Goal: Task Accomplishment & Management: Manage account settings

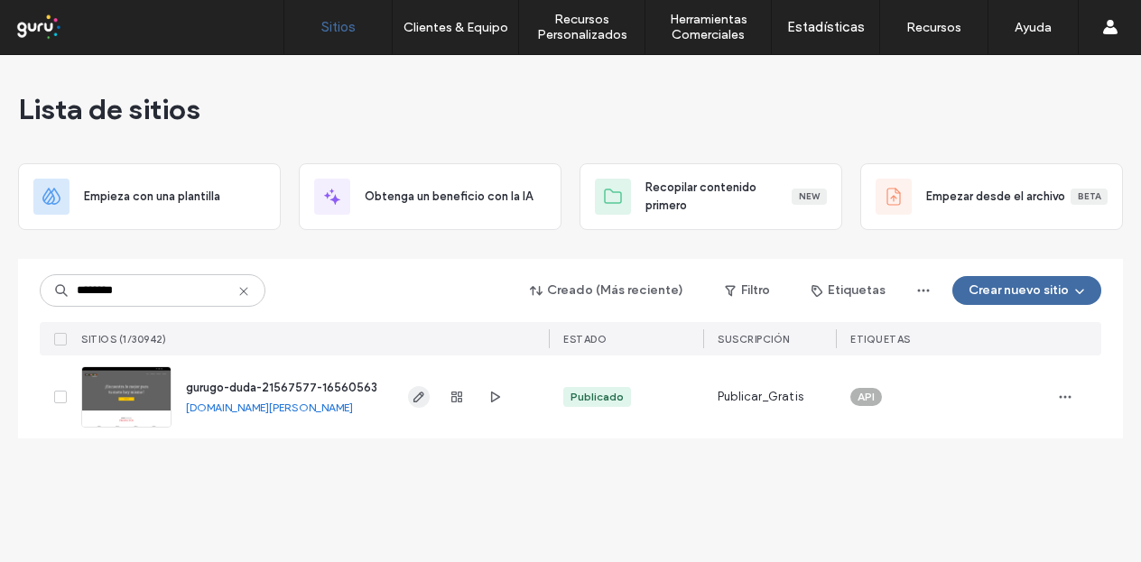
type input "********"
click at [417, 388] on span "button" at bounding box center [419, 397] width 22 height 22
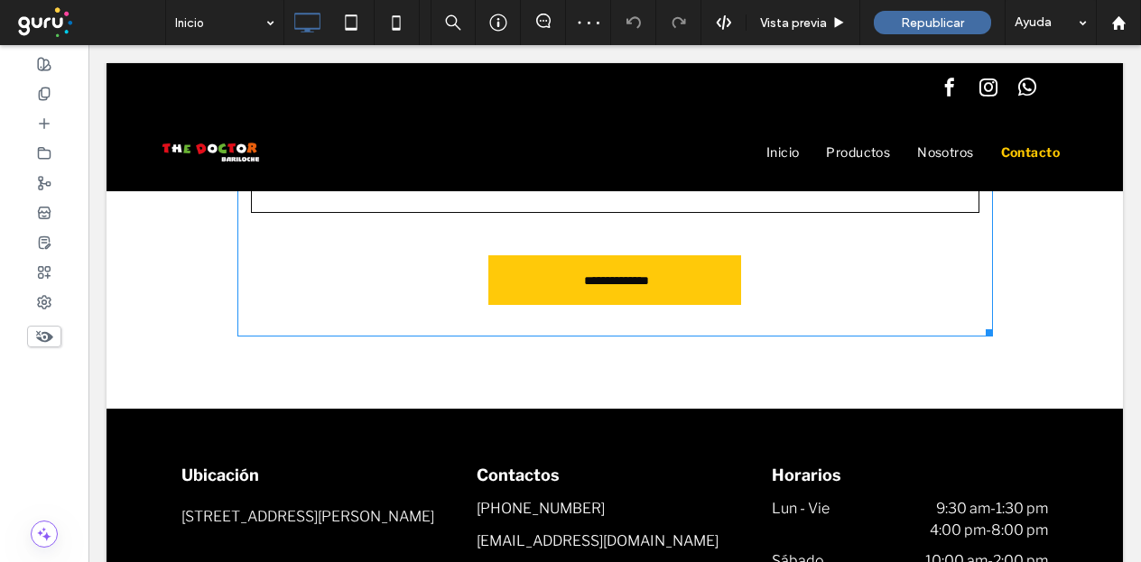
scroll to position [2618, 0]
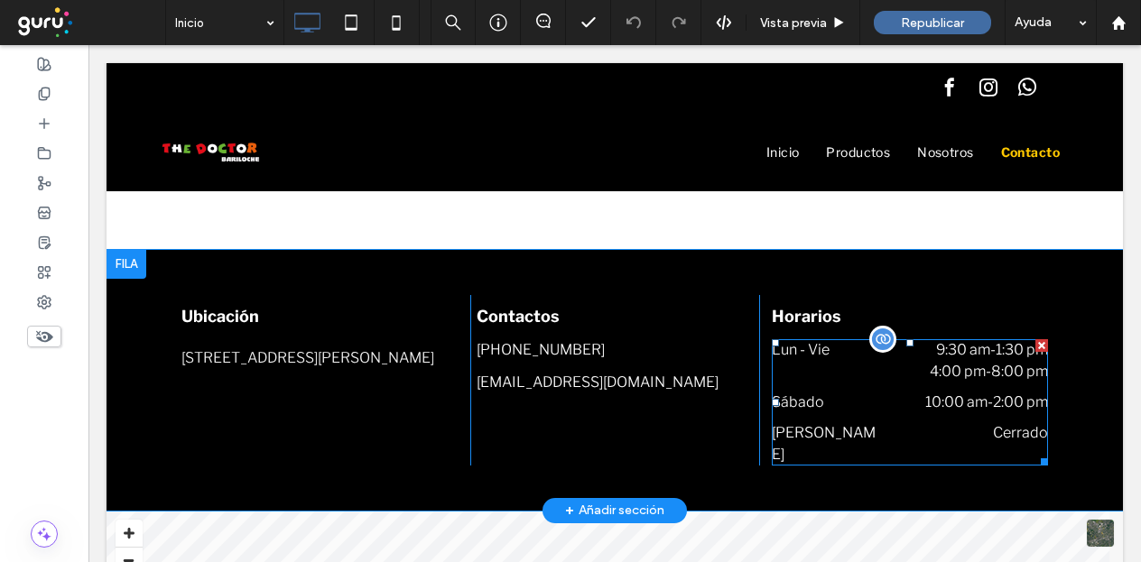
click at [936, 352] on time "9:30 am" at bounding box center [963, 349] width 54 height 17
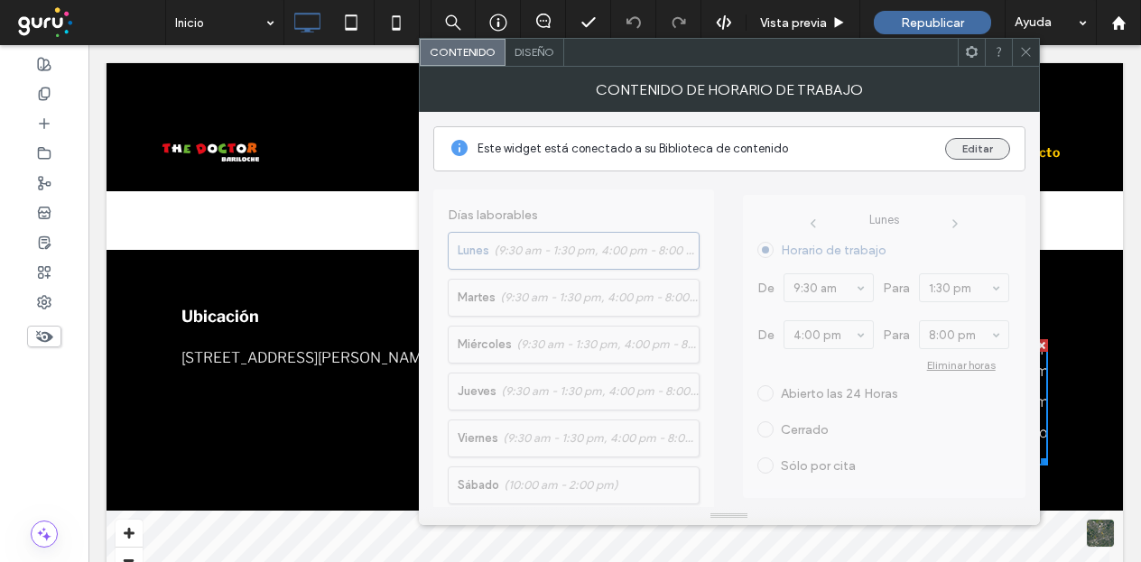
click at [993, 148] on button "Editar" at bounding box center [977, 149] width 65 height 22
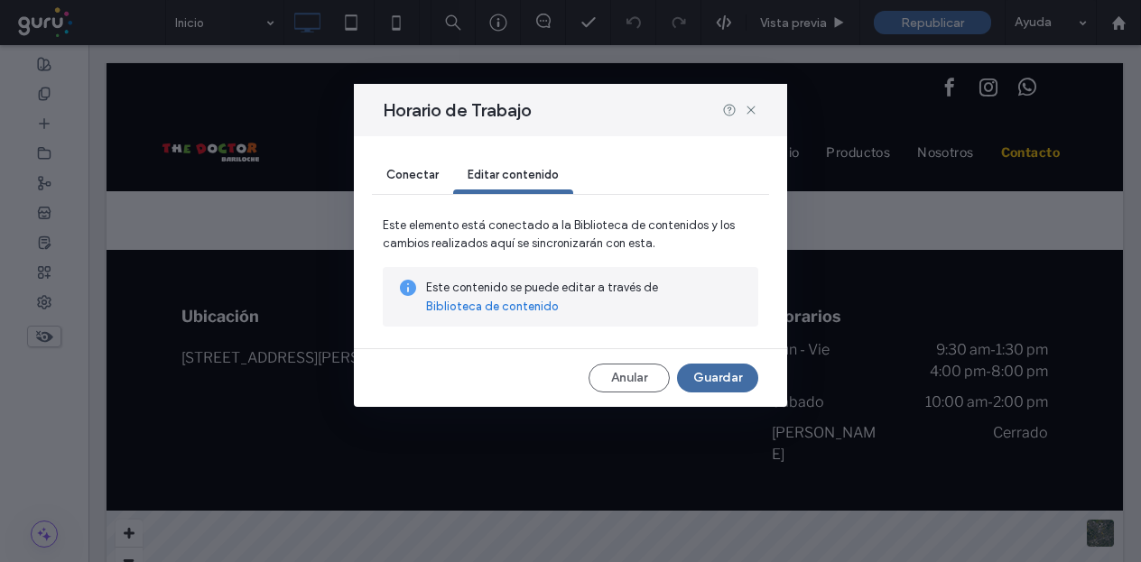
click at [514, 302] on link "Biblioteca de contenido" at bounding box center [492, 307] width 133 height 18
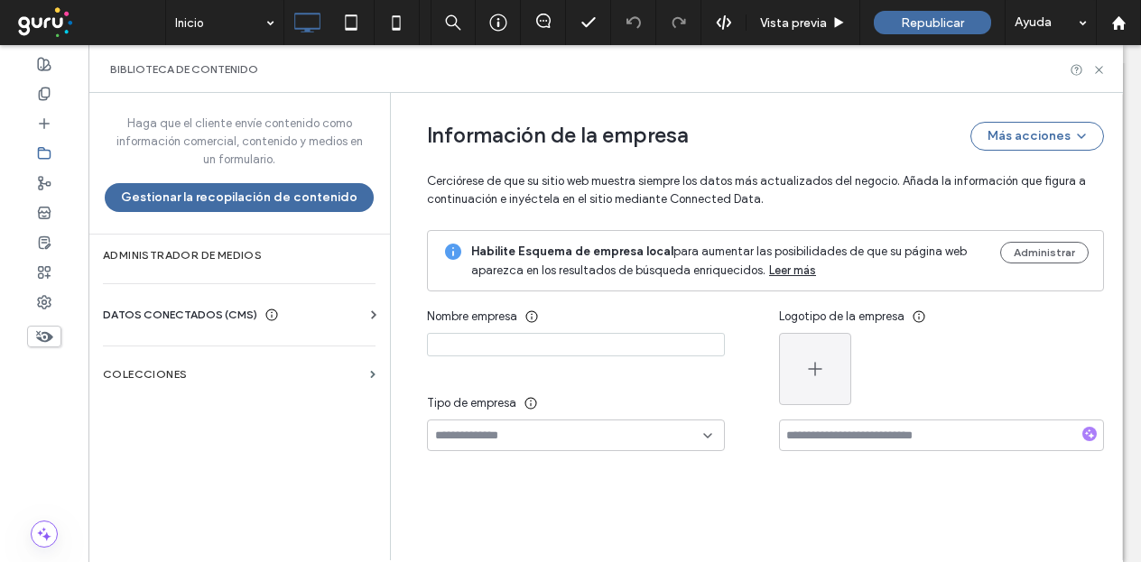
type input "**********"
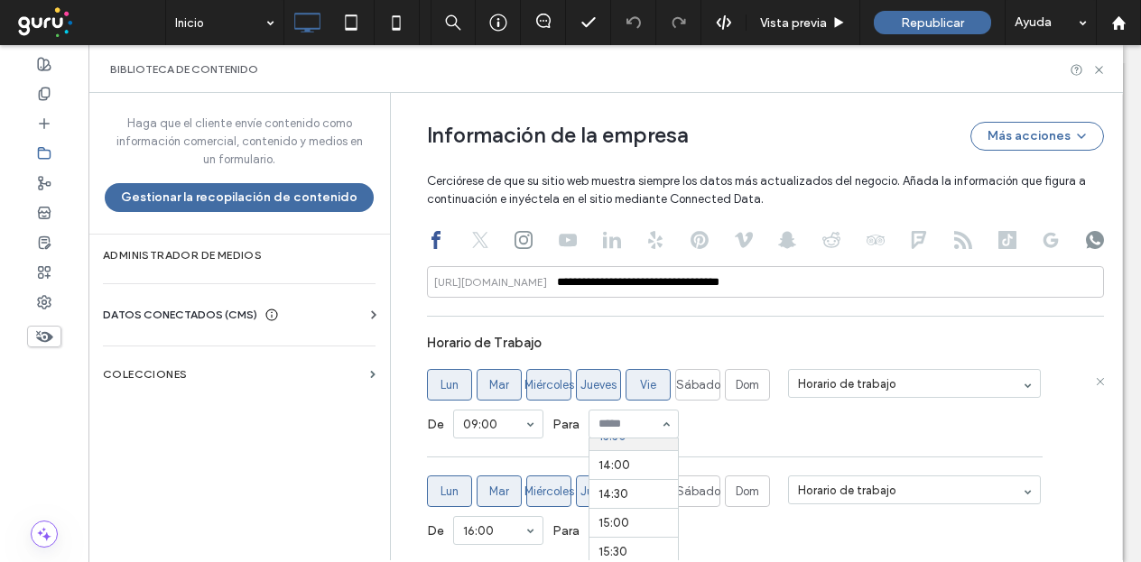
scroll to position [1157, 0]
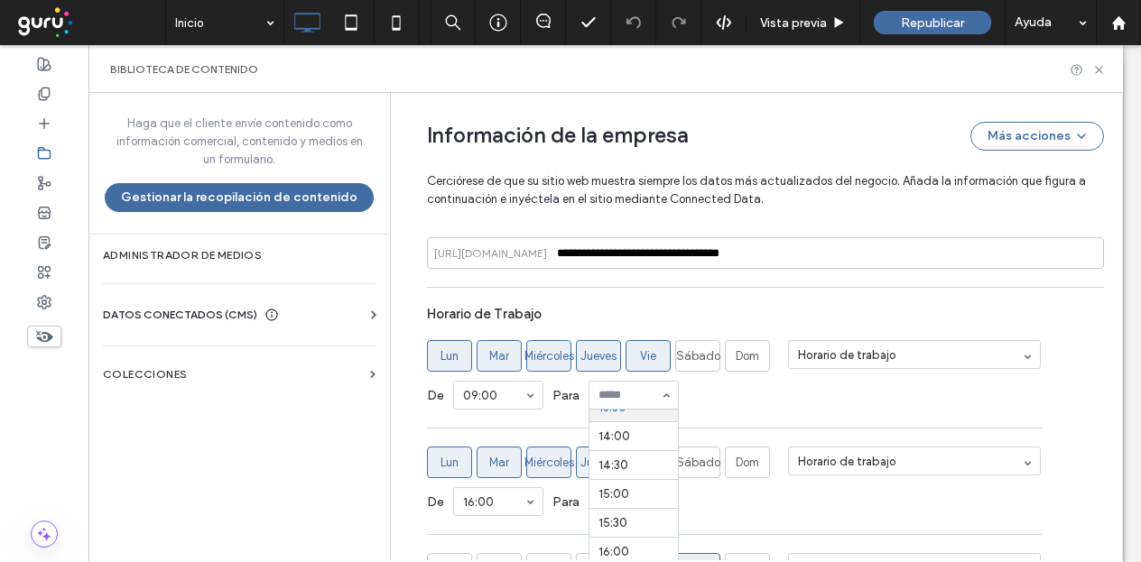
click at [637, 402] on input at bounding box center [629, 395] width 61 height 13
click at [641, 397] on input at bounding box center [629, 395] width 61 height 13
click at [652, 396] on div "00:00 00:30 1:00 1:30 2:00 2:30 3:00 3:30 4:00 4:30 5:00 5:30 6:00 6:30 7:00 7:…" at bounding box center [634, 395] width 90 height 29
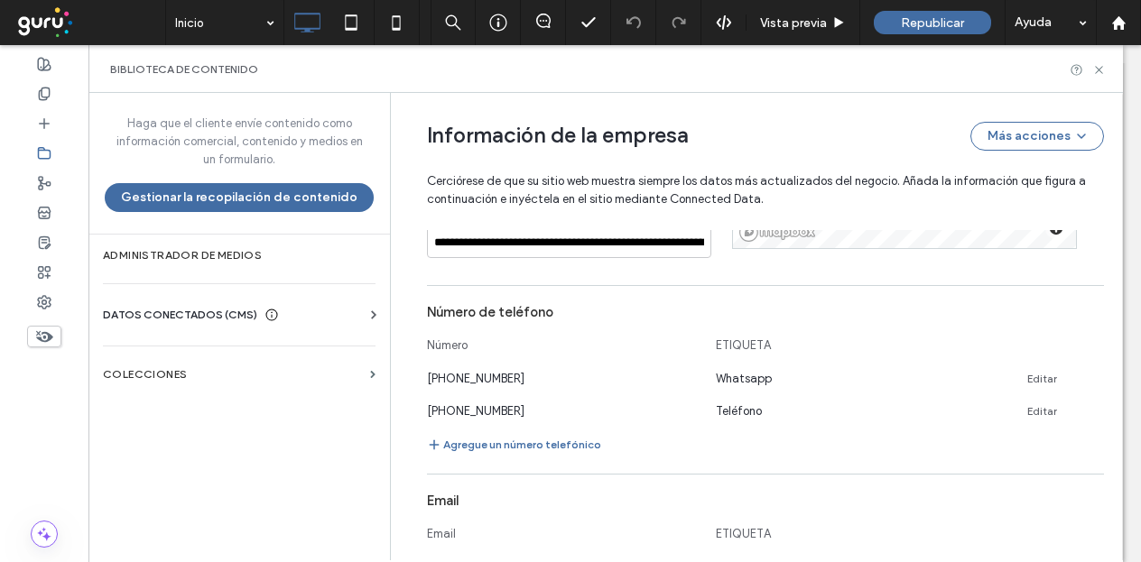
scroll to position [338, 0]
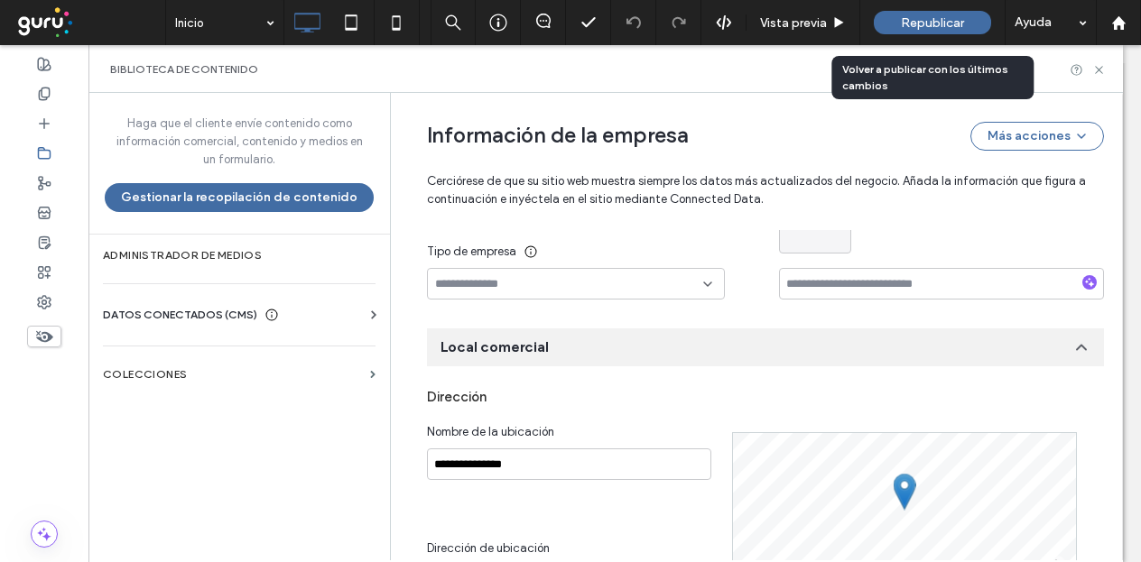
click at [947, 33] on div "Republicar" at bounding box center [932, 22] width 117 height 23
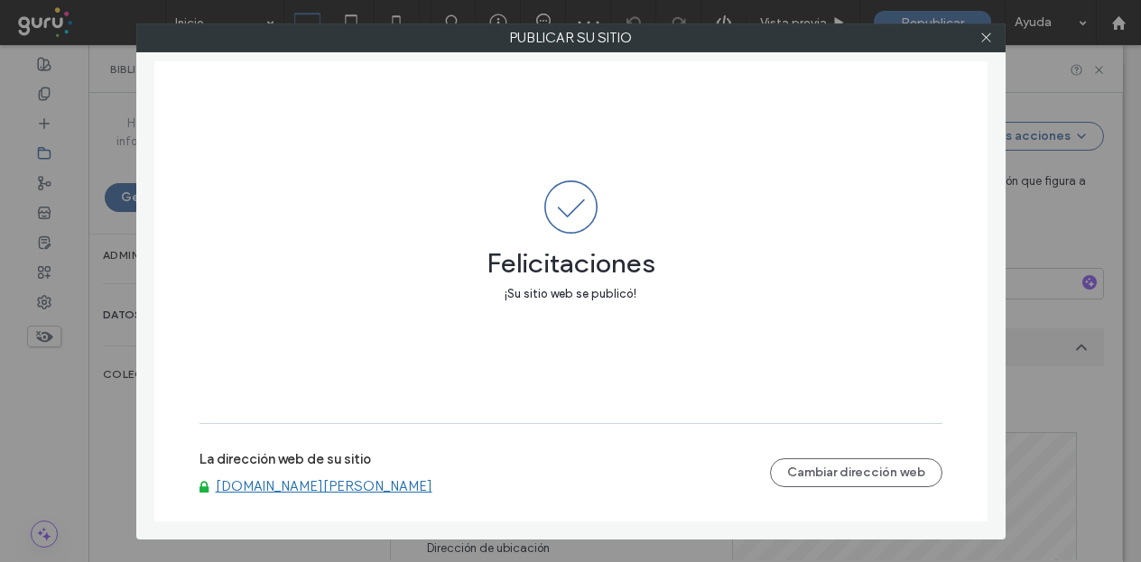
drag, startPoint x: 486, startPoint y: 465, endPoint x: 489, endPoint y: 485, distance: 20.2
click at [432, 485] on link "[DOMAIN_NAME][PERSON_NAME]" at bounding box center [324, 486] width 217 height 16
click at [989, 40] on icon at bounding box center [987, 38] width 14 height 14
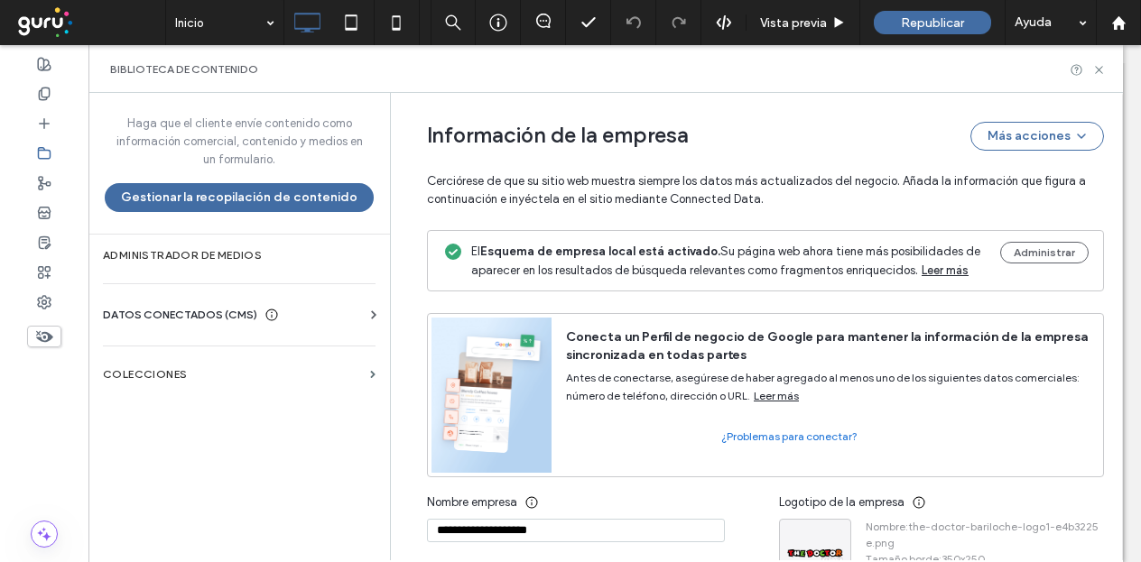
scroll to position [90, 0]
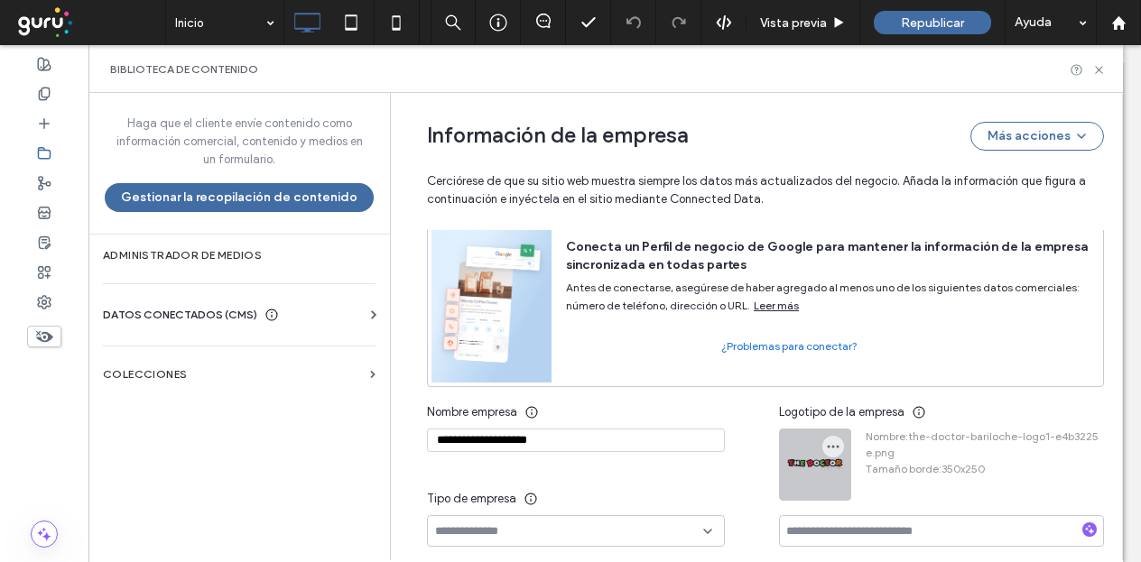
click at [822, 476] on div at bounding box center [815, 465] width 70 height 70
click at [826, 451] on icon "button" at bounding box center [833, 447] width 14 height 14
click at [899, 489] on span "Cambiar imagen" at bounding box center [894, 489] width 89 height 18
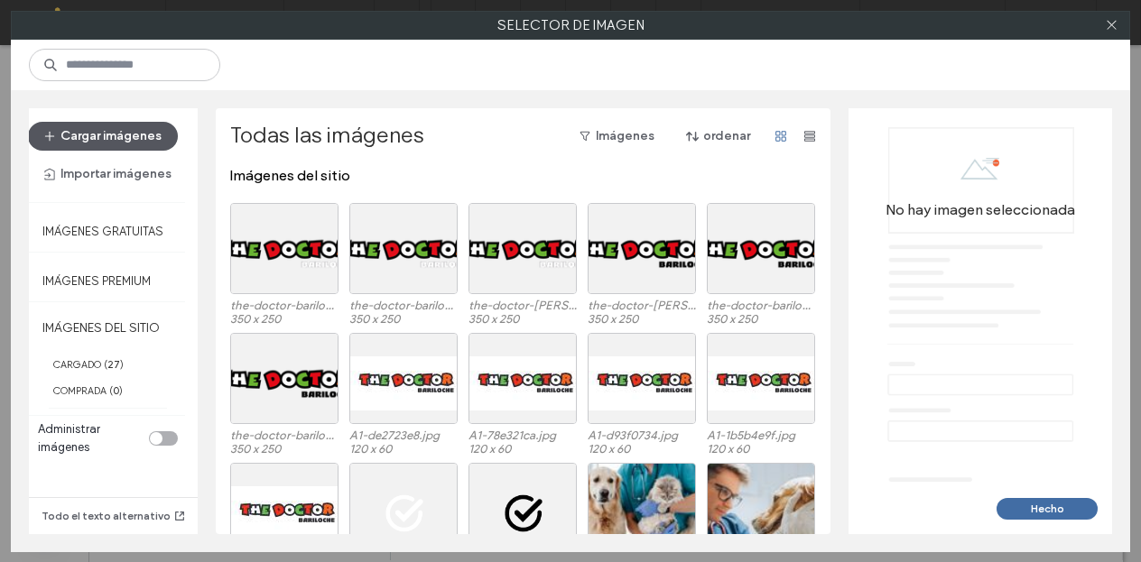
click at [139, 141] on button "Cargar imágenes" at bounding box center [103, 136] width 150 height 29
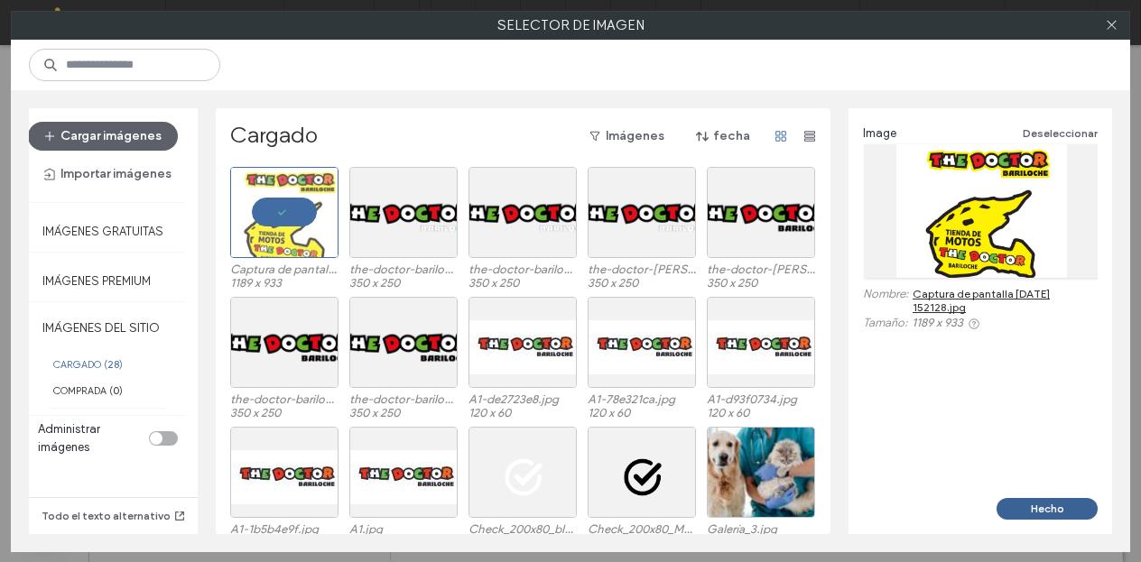
click at [1058, 514] on button "Hecho" at bounding box center [1047, 509] width 101 height 22
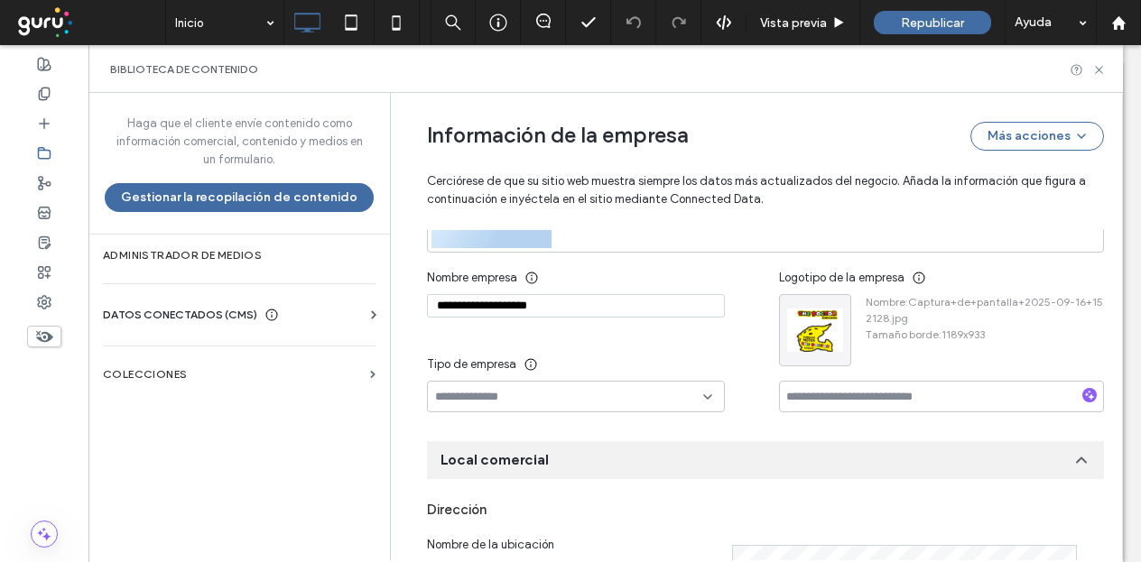
scroll to position [0, 0]
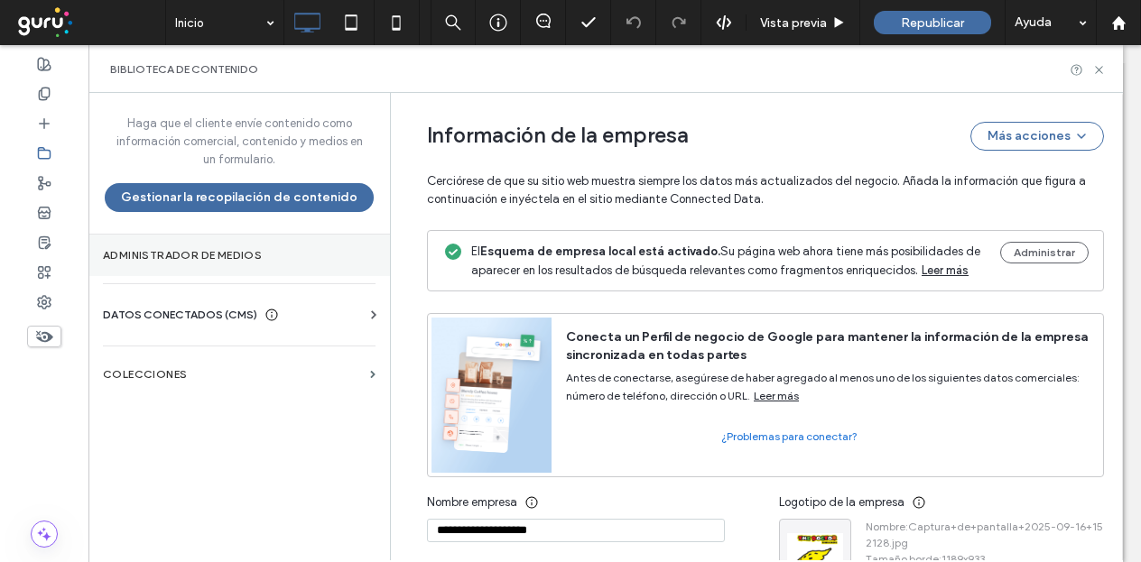
click at [261, 255] on label "Administrador de medios" at bounding box center [239, 255] width 273 height 13
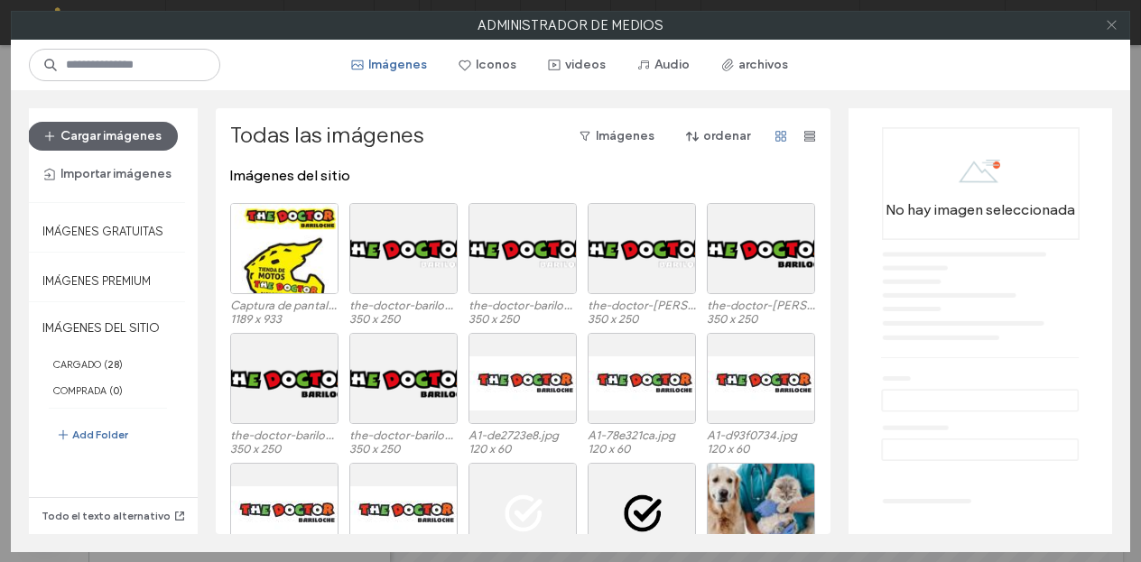
click at [1109, 25] on icon at bounding box center [1112, 25] width 14 height 14
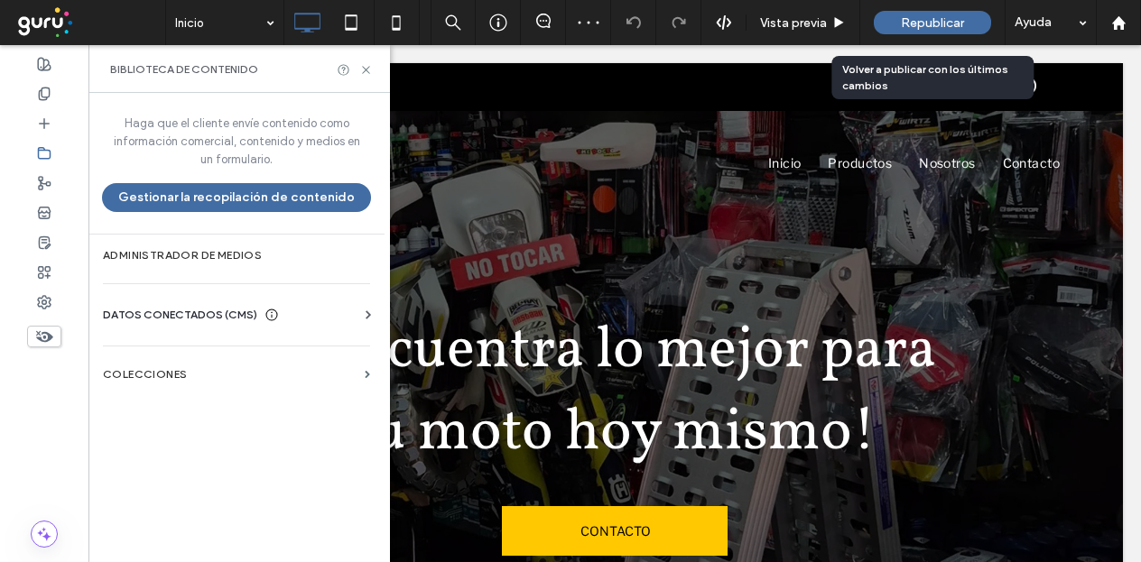
click at [952, 24] on span "Republicar" at bounding box center [932, 22] width 63 height 15
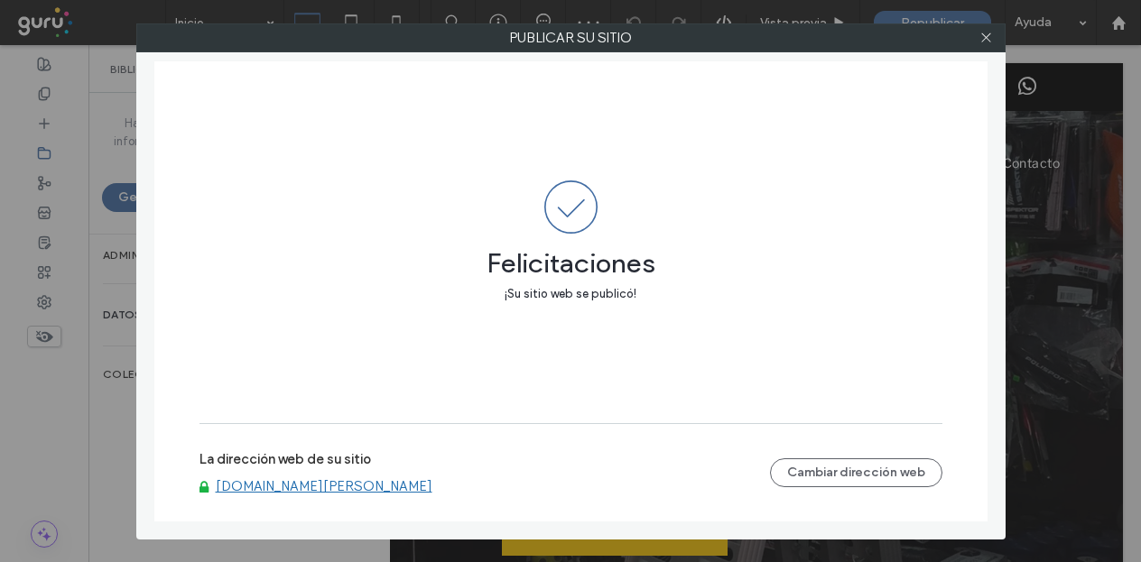
click at [494, 496] on div "La dirección web de su sitio [DOMAIN_NAME][PERSON_NAME] Cambiar dirección web" at bounding box center [571, 473] width 743 height 58
click at [432, 485] on link "[DOMAIN_NAME][PERSON_NAME]" at bounding box center [324, 486] width 217 height 16
click at [988, 33] on icon at bounding box center [987, 38] width 14 height 14
